Goal: Task Accomplishment & Management: Manage account settings

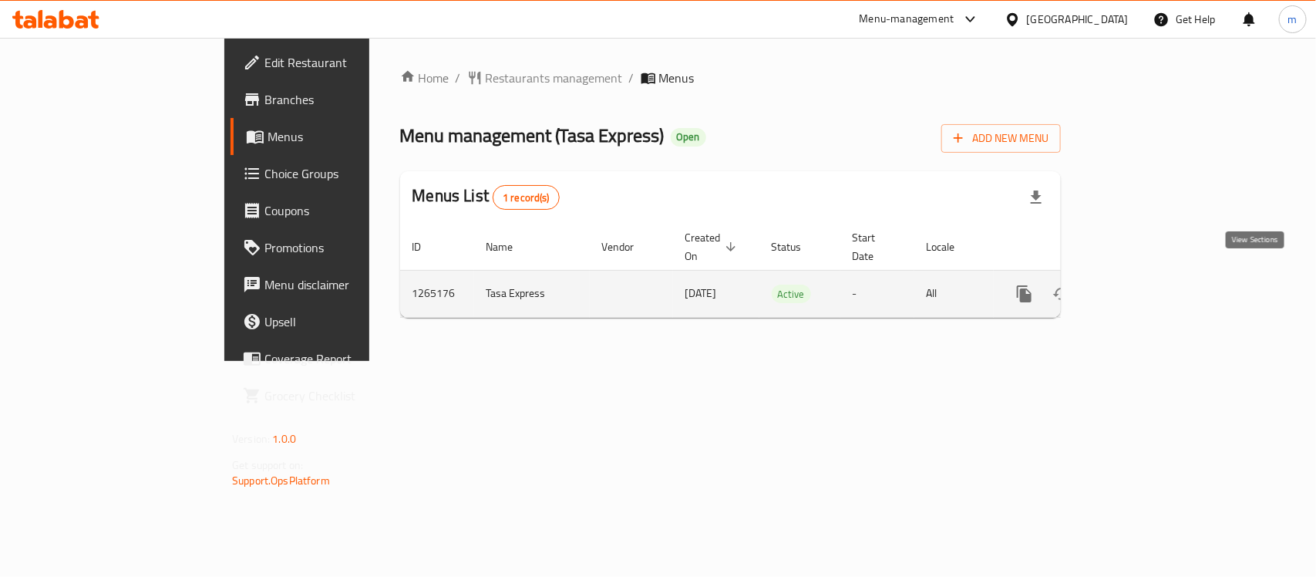
click at [1145, 284] on icon "enhanced table" at bounding box center [1135, 293] width 19 height 19
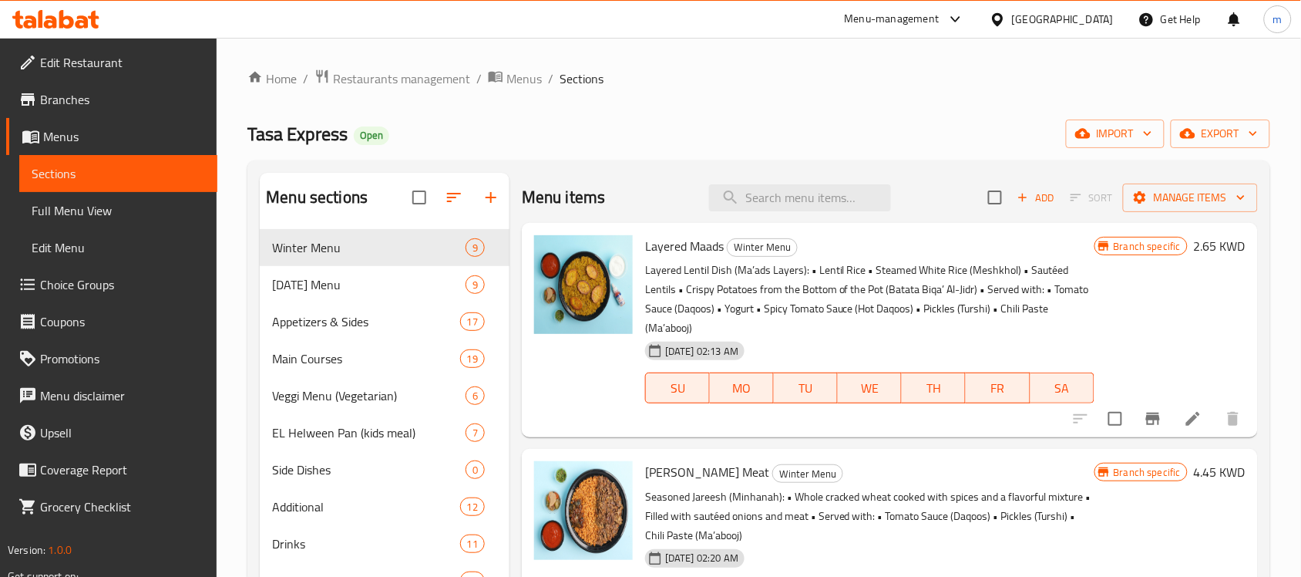
click at [93, 279] on span "Choice Groups" at bounding box center [122, 284] width 165 height 19
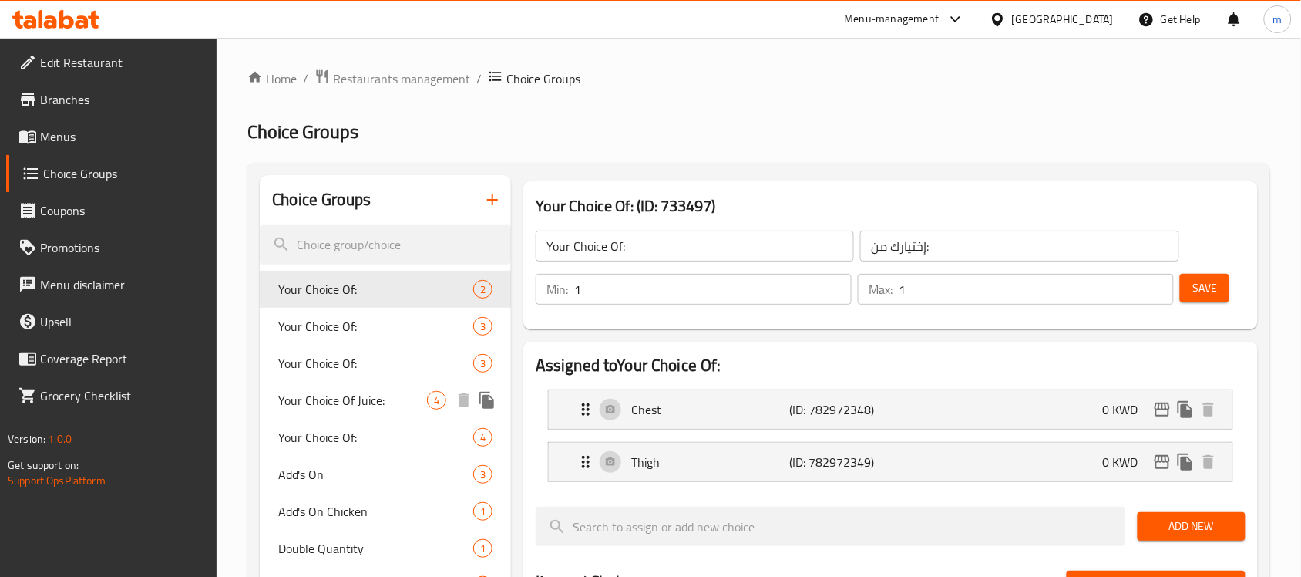
drag, startPoint x: 370, startPoint y: 395, endPoint x: 476, endPoint y: 393, distance: 105.6
click at [370, 395] on span "Your Choice Of Juice:" at bounding box center [352, 400] width 149 height 19
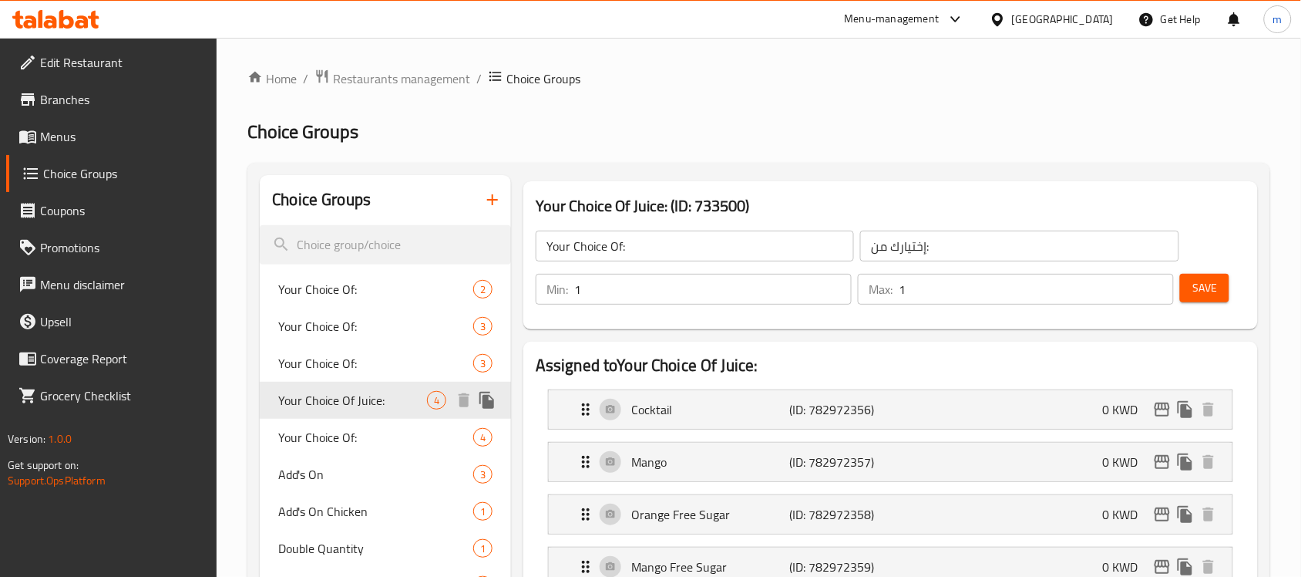
type input "Your Choice Of Juice:"
type input "إختيارك من العصير:"
click at [405, 74] on span "Restaurants management" at bounding box center [401, 78] width 137 height 19
